Goal: Task Accomplishment & Management: Complete application form

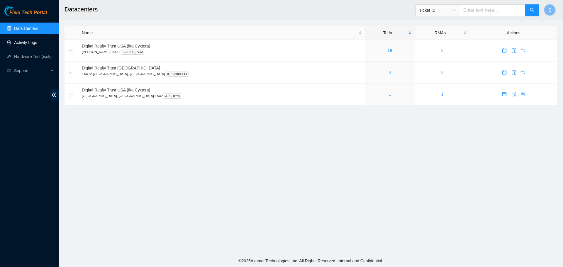
click at [32, 40] on link "Activity Logs" at bounding box center [25, 42] width 23 height 5
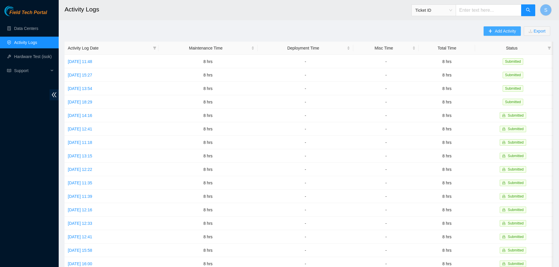
click at [510, 33] on span "Add Activity" at bounding box center [505, 31] width 21 height 6
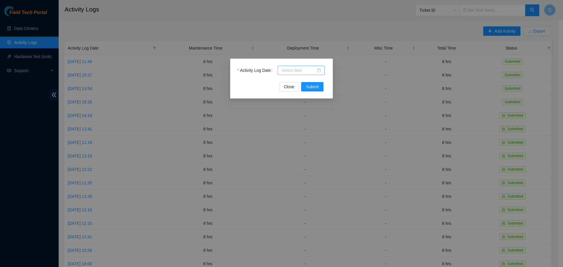
click at [294, 72] on input "Activity Log Date" at bounding box center [298, 70] width 35 height 6
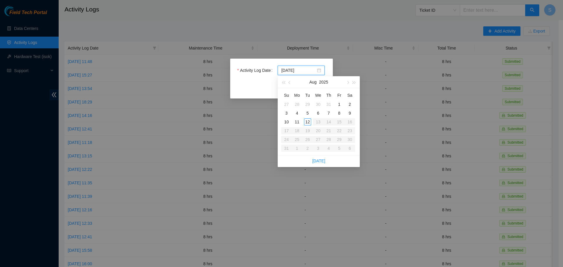
type input "[DATE]"
click at [305, 123] on div "12" at bounding box center [307, 122] width 7 height 7
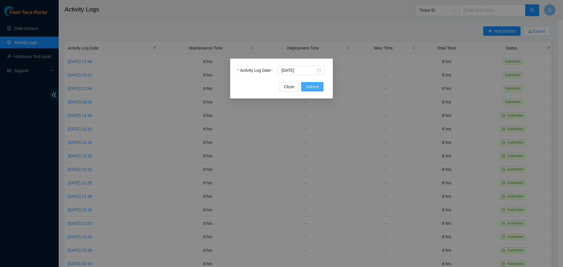
click at [314, 88] on span "Submit" at bounding box center [312, 87] width 13 height 6
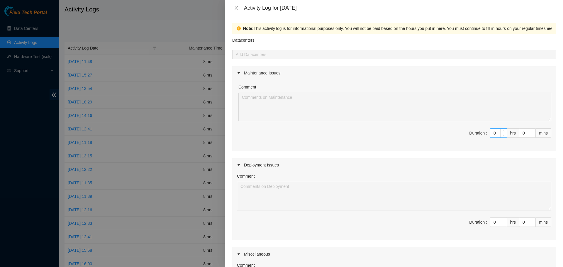
click at [491, 132] on input "0" at bounding box center [499, 133] width 16 height 9
click at [491, 133] on input "0" at bounding box center [499, 133] width 16 height 9
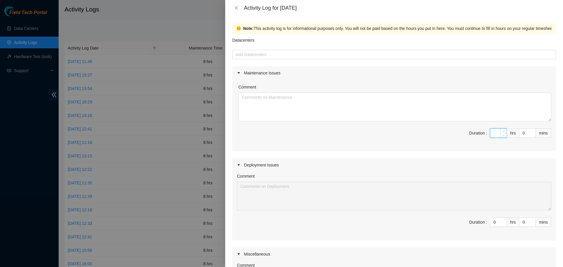
type input "1"
click at [448, 115] on textarea "Comment" at bounding box center [395, 107] width 313 height 29
click at [494, 133] on input "1" at bounding box center [499, 133] width 16 height 9
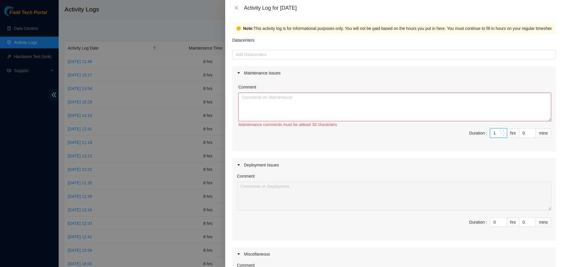
type input "0"
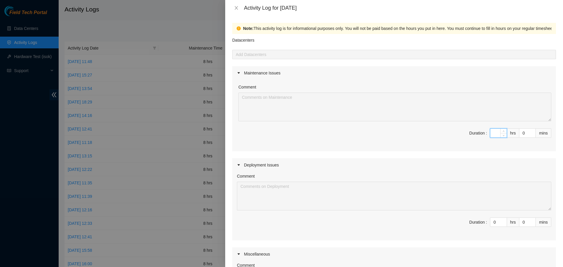
type input "8"
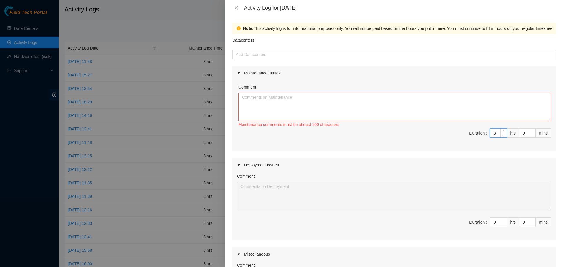
type input "8"
click at [462, 107] on textarea "Comment" at bounding box center [395, 107] width 313 height 29
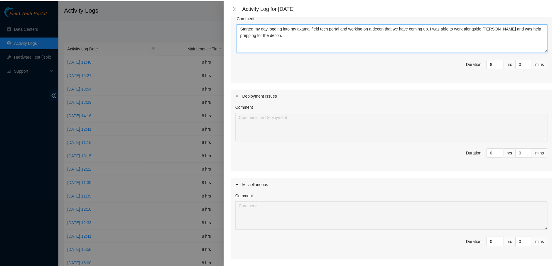
scroll to position [127, 0]
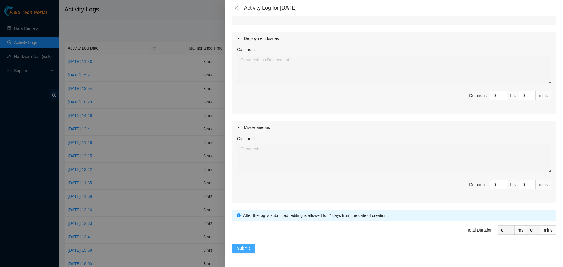
type textarea "Started my day logging into my akamai field tech portal and working on a decon …"
click at [241, 247] on span "Submit" at bounding box center [243, 248] width 13 height 6
